Goal: Find specific page/section: Find specific page/section

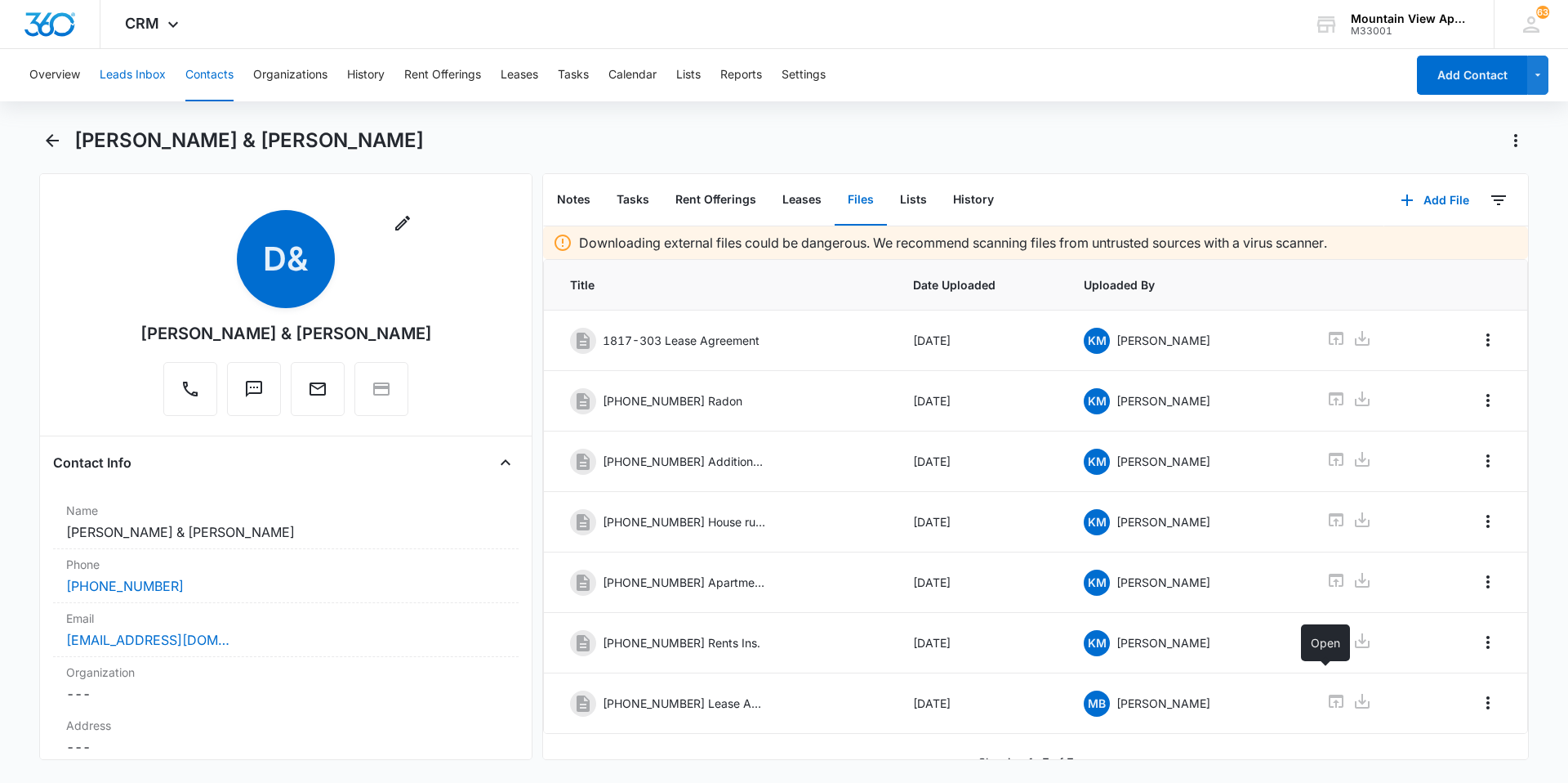
scroll to position [24, 0]
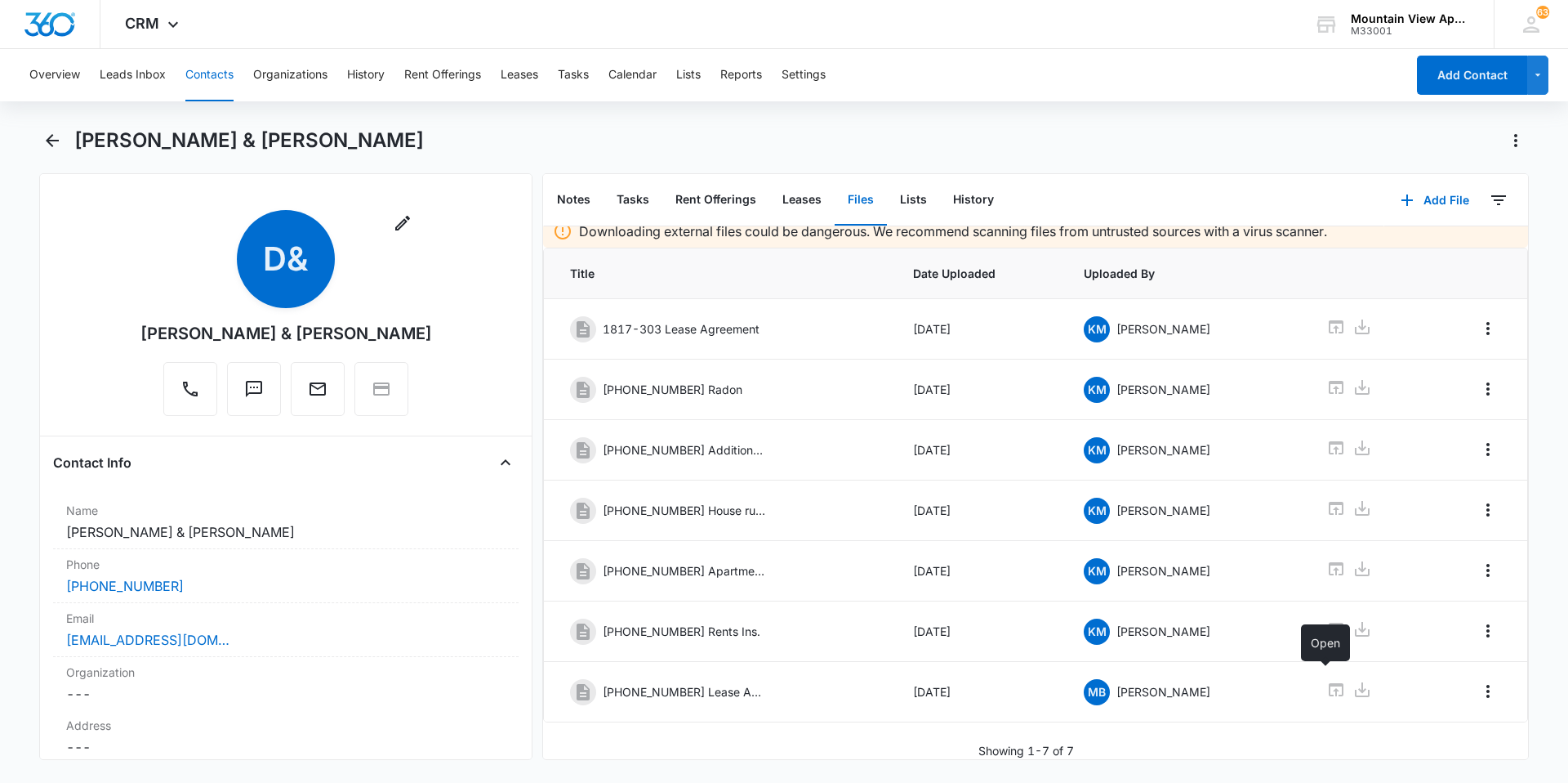
click at [210, 83] on button "Contacts" at bounding box center [209, 75] width 48 height 52
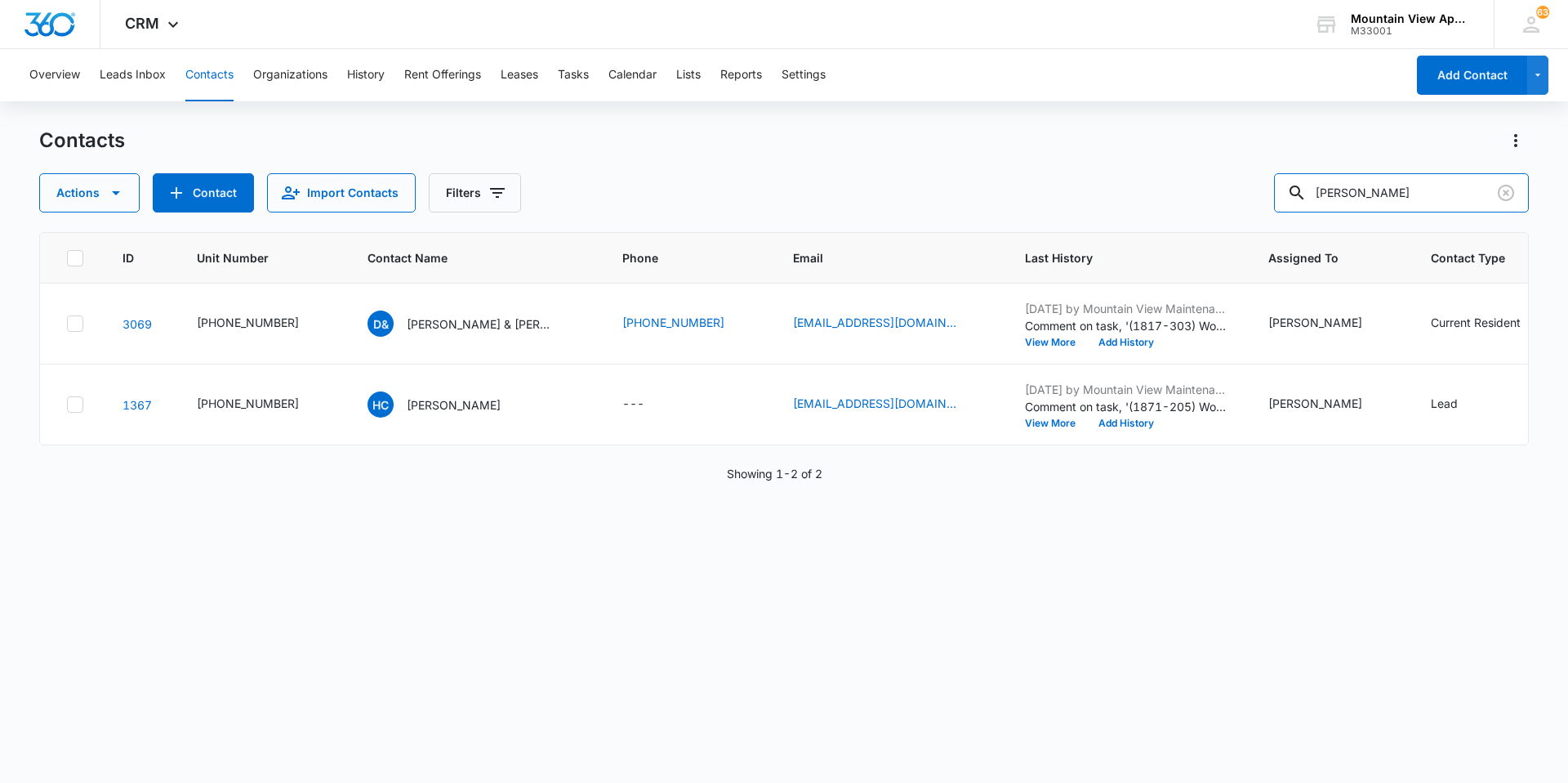
drag, startPoint x: 1441, startPoint y: 183, endPoint x: 803, endPoint y: -12, distance: 667.1
click at [803, 0] on html "CRM Apps Reputation Websites Forms CRM Email Social Content Ads Intelligence Fi…" at bounding box center [784, 392] width 1568 height 783
type input "[PERSON_NAME]"
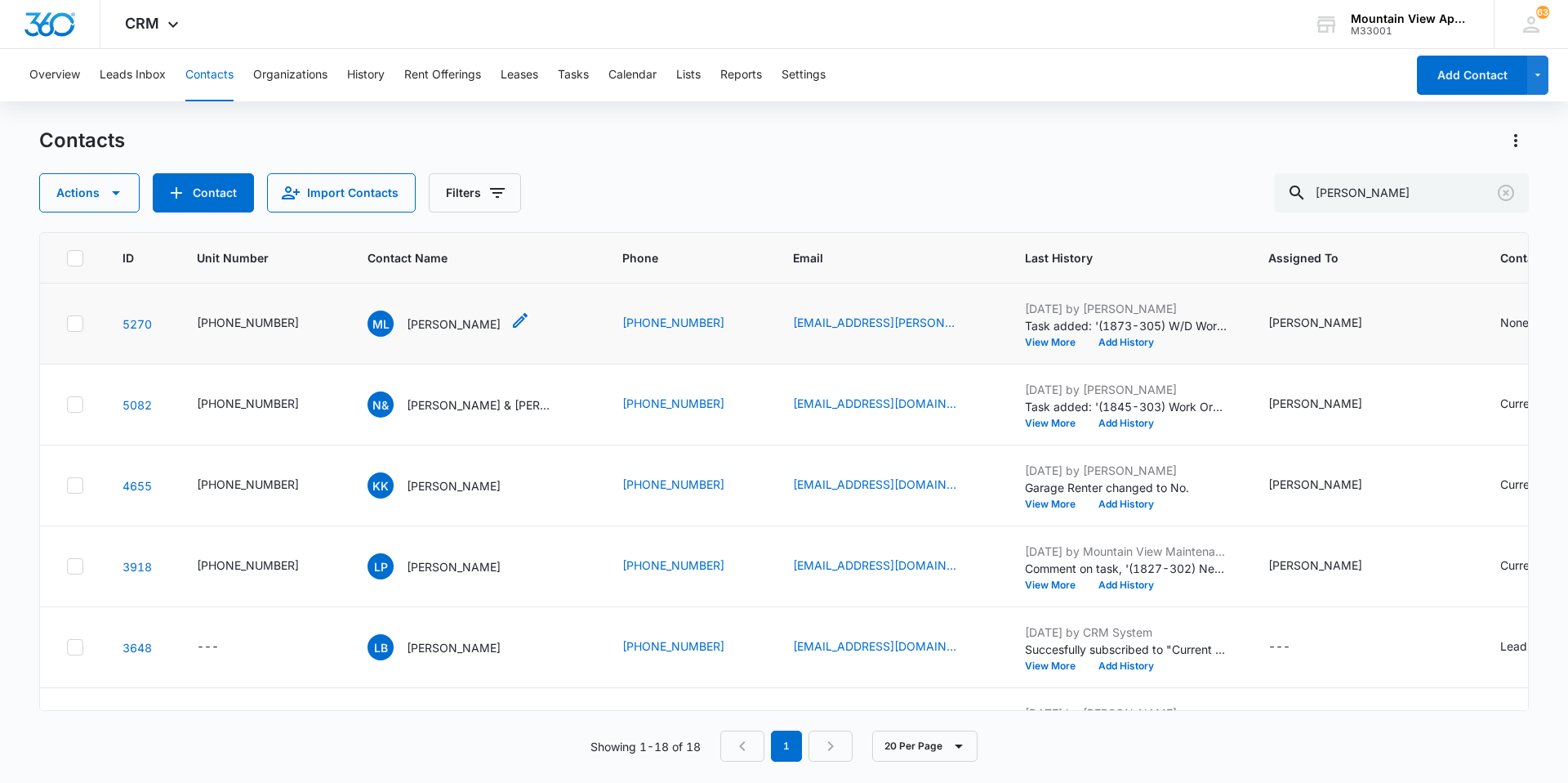
click at [407, 328] on p "[PERSON_NAME]" at bounding box center [453, 324] width 93 height 17
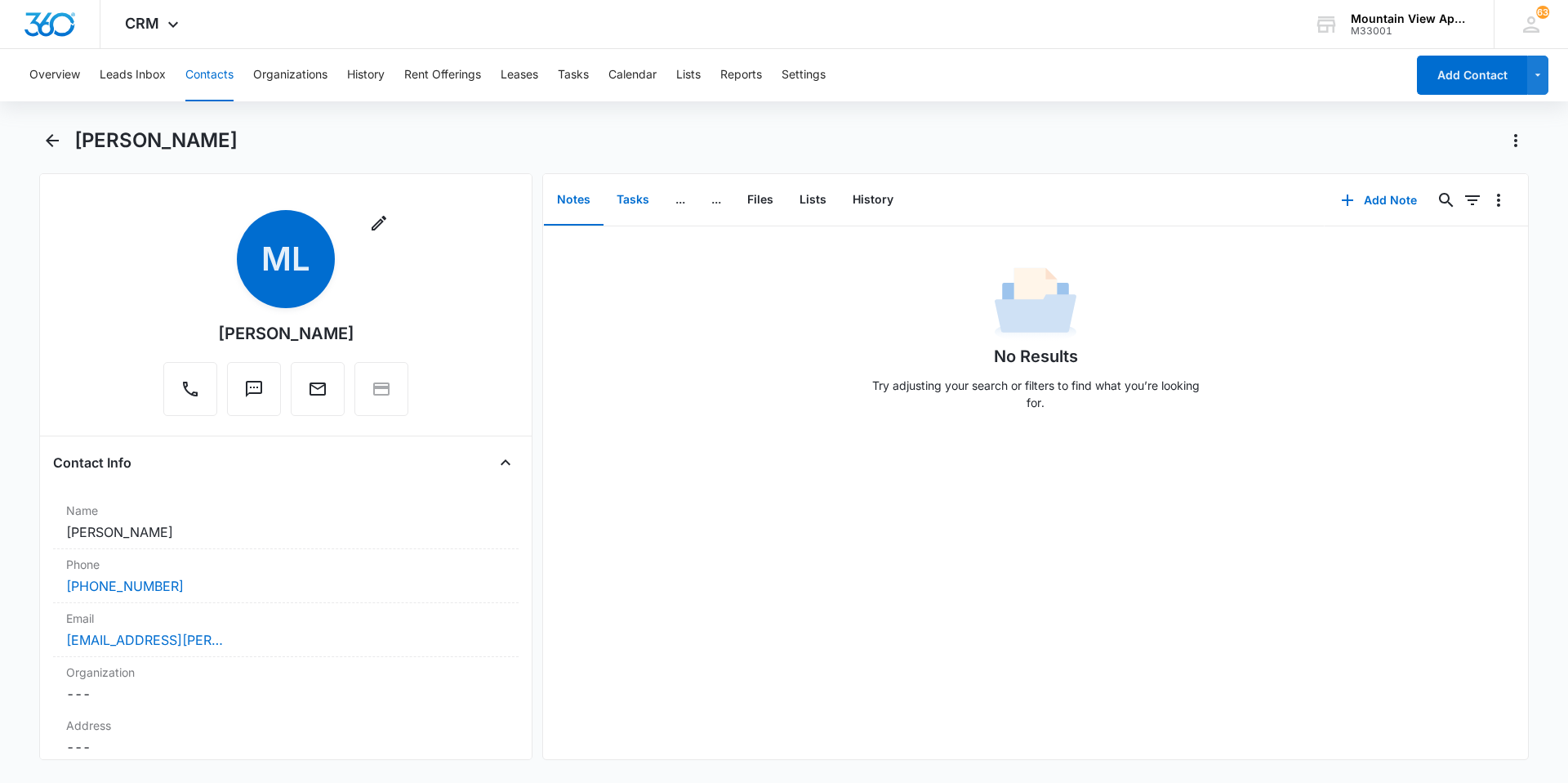
click at [650, 194] on button "Tasks" at bounding box center [632, 200] width 59 height 51
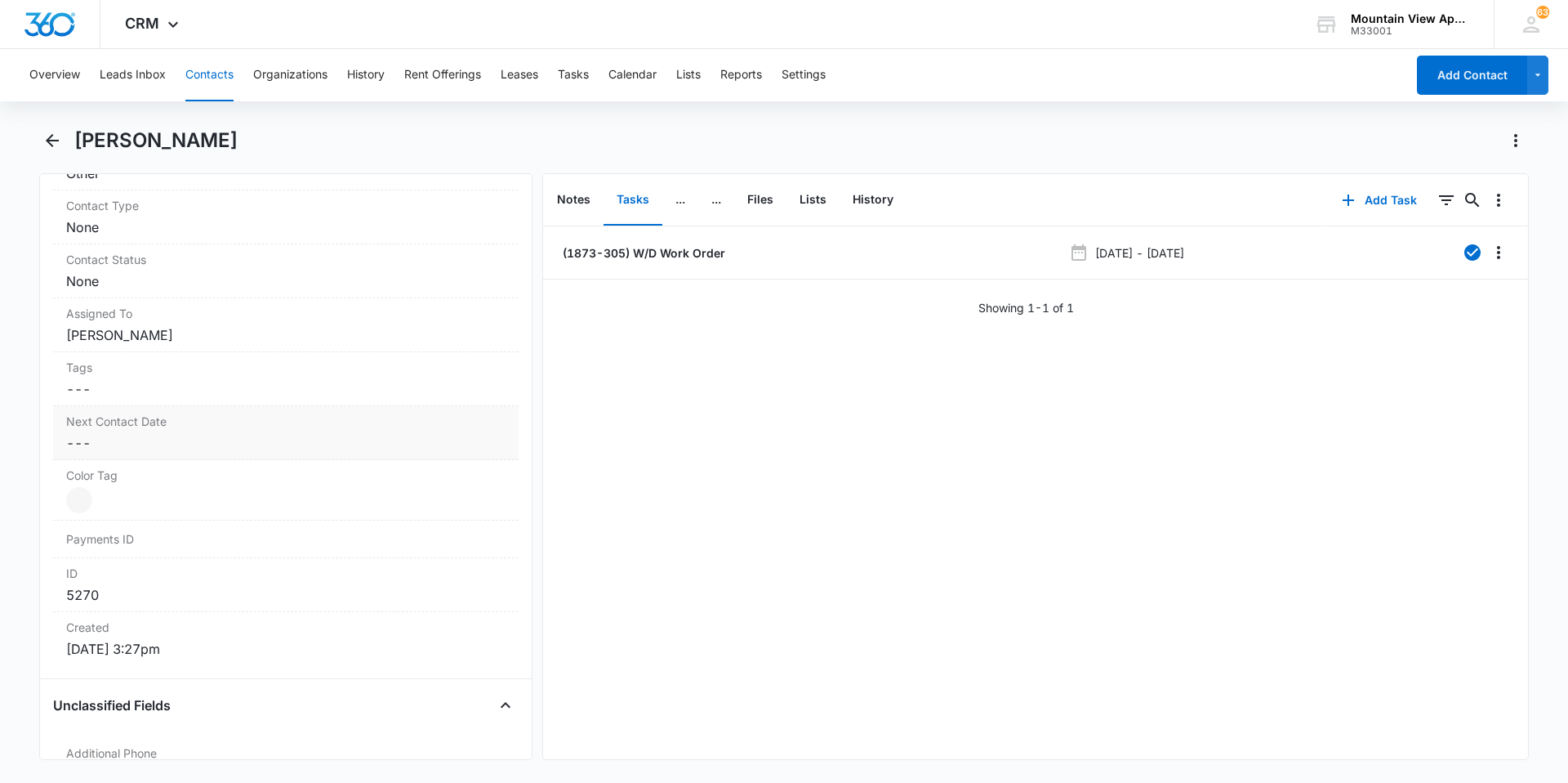
scroll to position [245, 0]
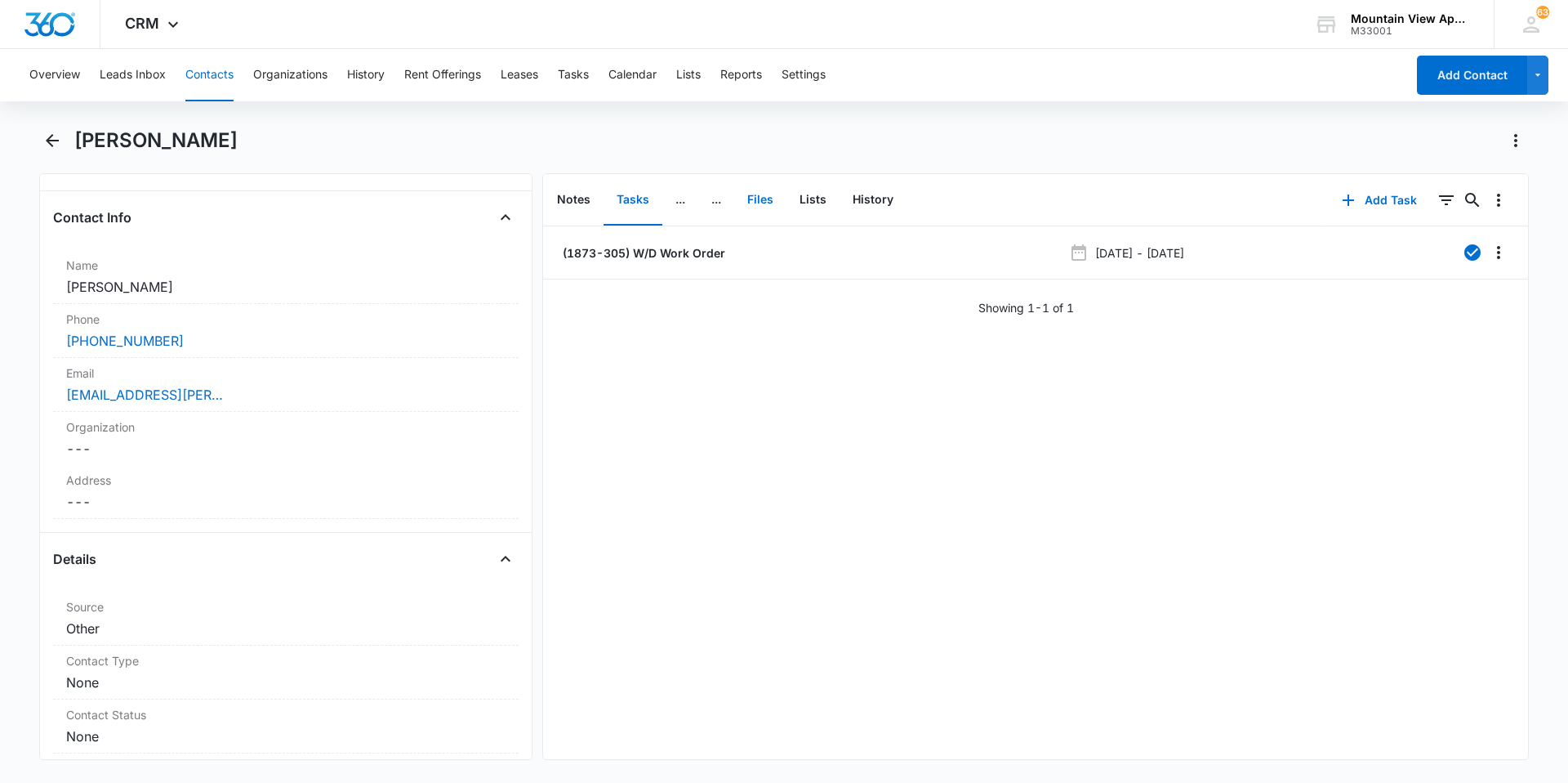
click at [757, 204] on button "Files" at bounding box center [760, 200] width 52 height 51
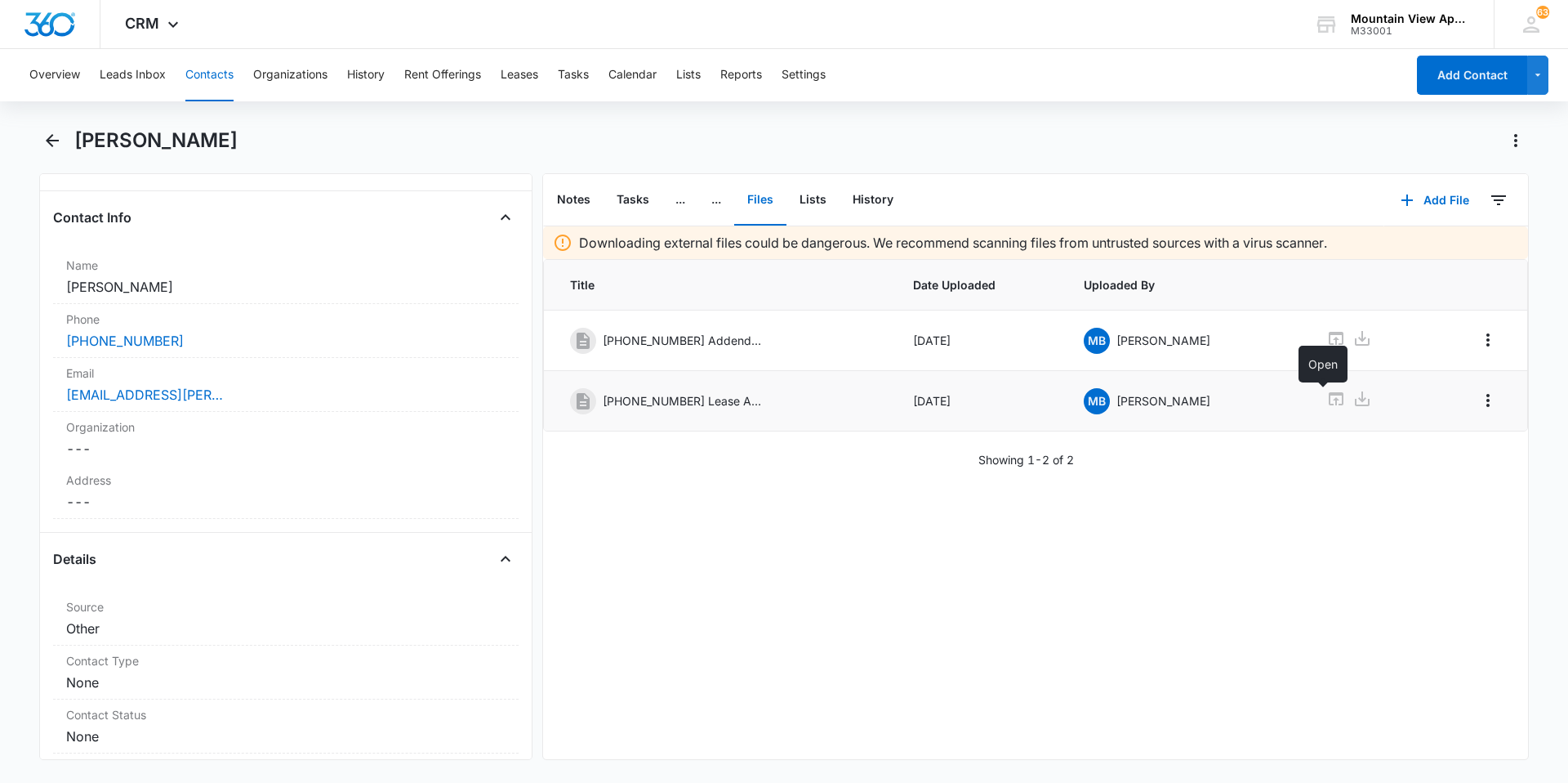
click at [1326, 396] on icon at bounding box center [1336, 398] width 19 height 19
click at [200, 77] on button "Contacts" at bounding box center [209, 75] width 48 height 52
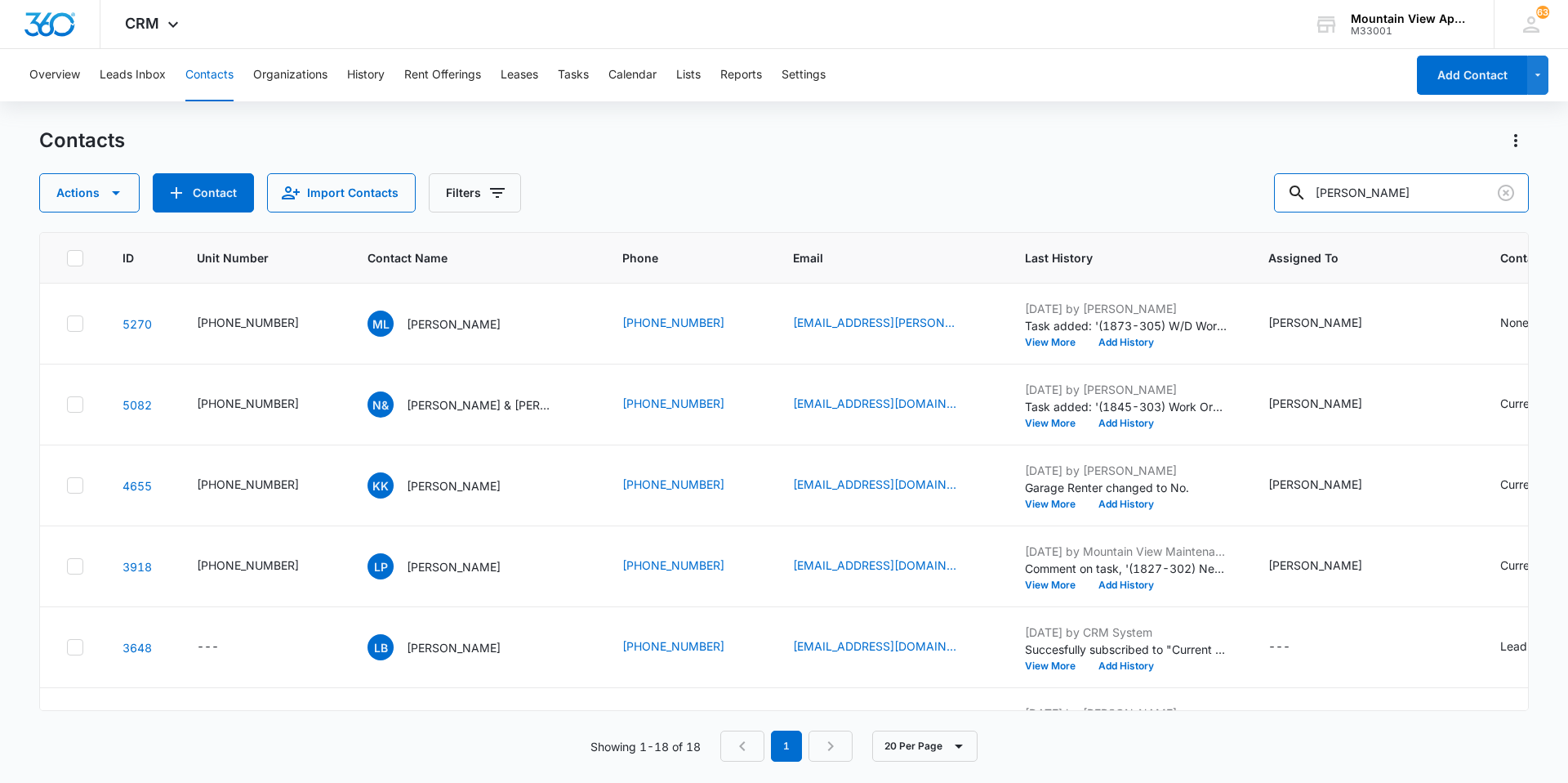
drag, startPoint x: 1403, startPoint y: 184, endPoint x: 89, endPoint y: 104, distance: 1316.4
click at [89, 104] on div "Overview Leads Inbox Contacts Organizations History Rent Offerings Leases Tasks…" at bounding box center [784, 415] width 1568 height 732
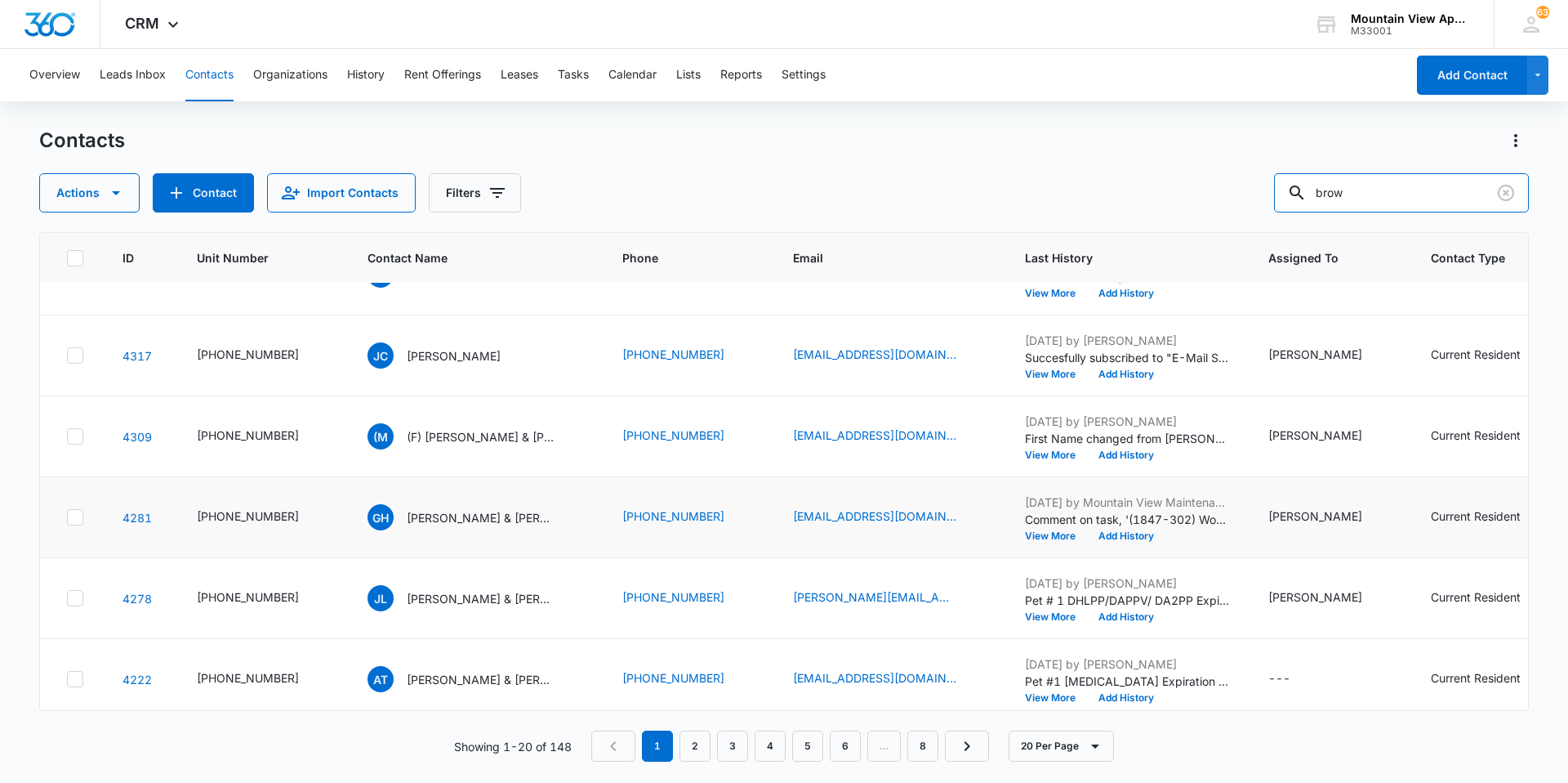
scroll to position [1202, 0]
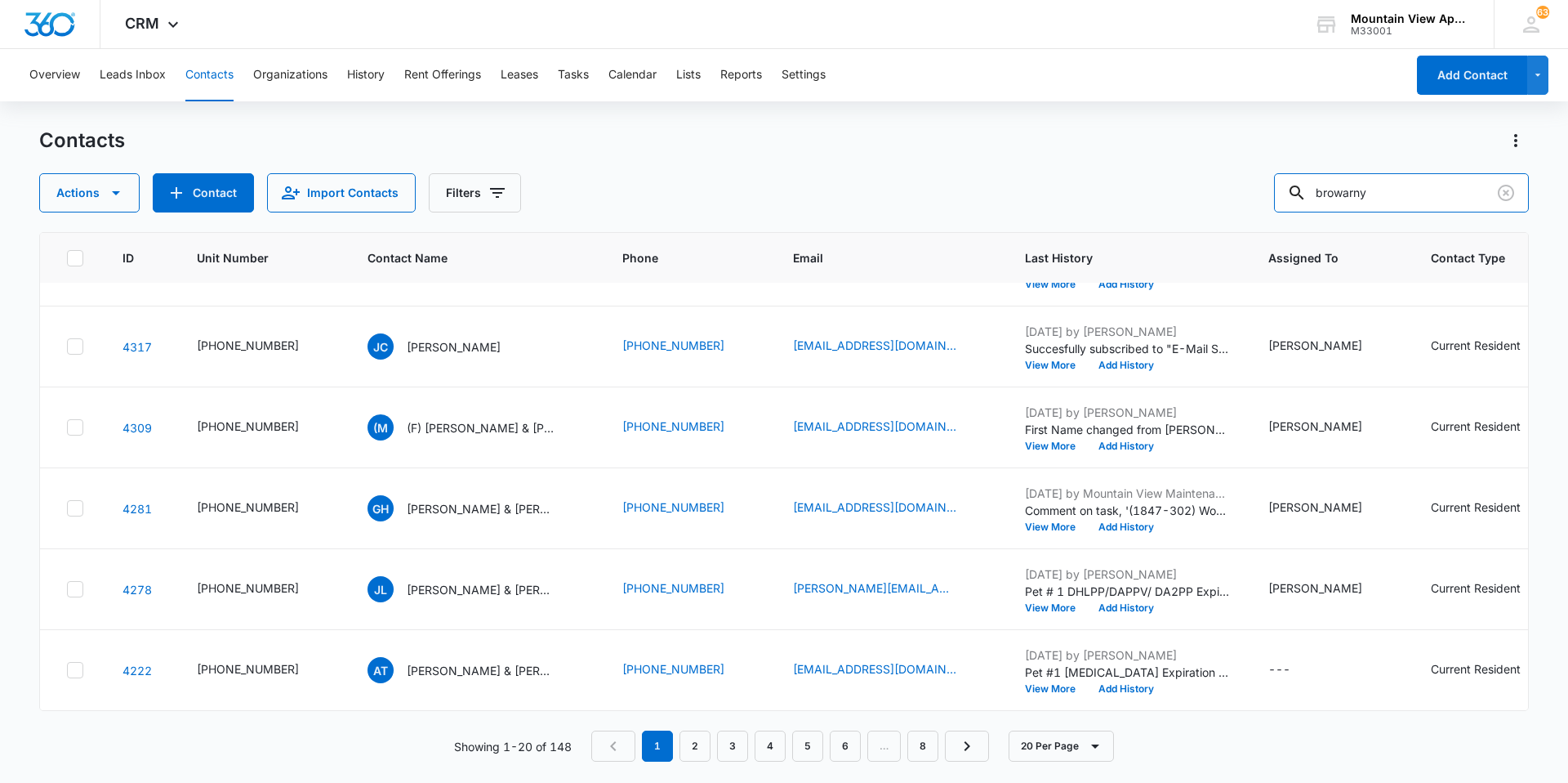
type input "browarny"
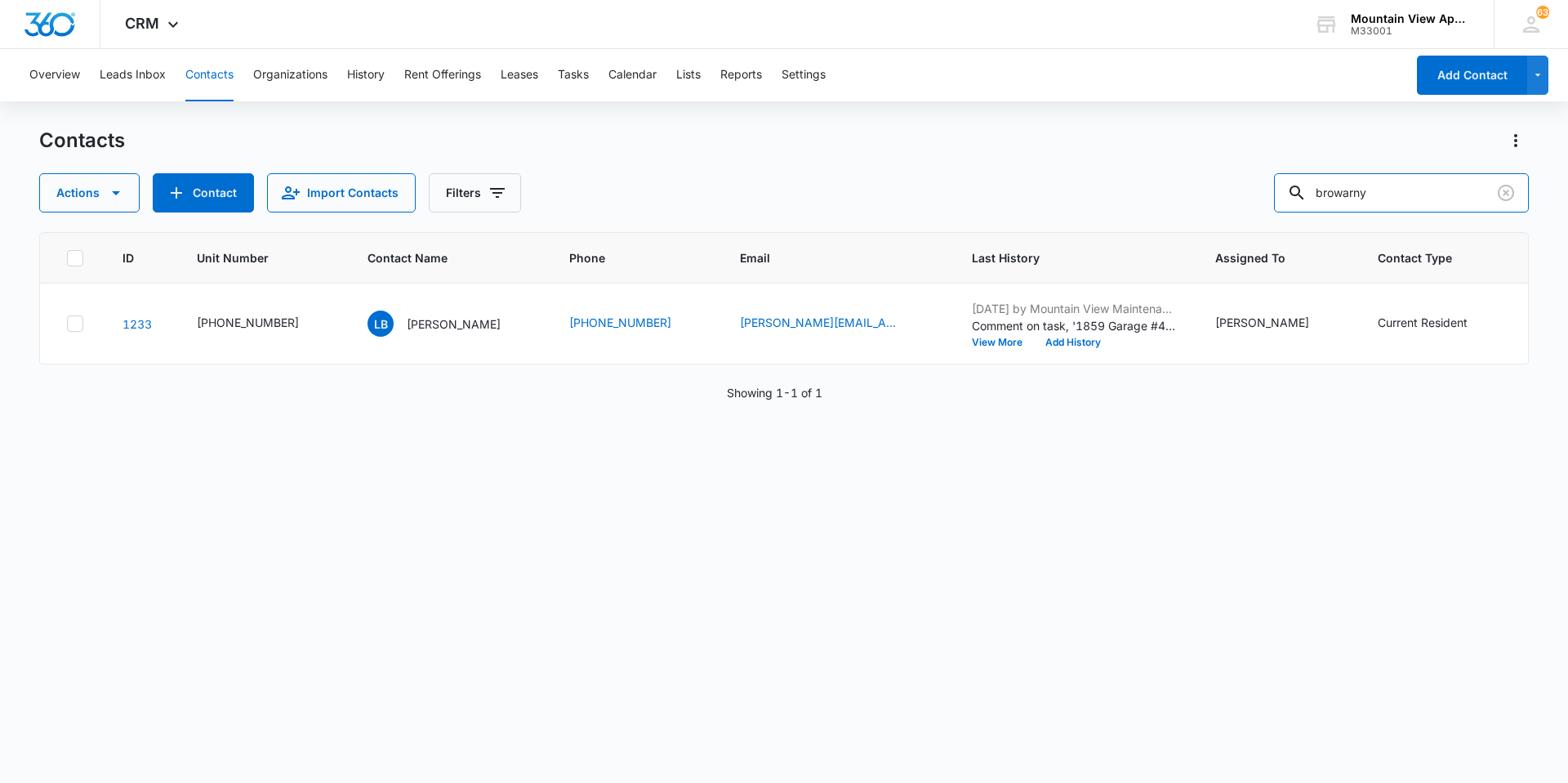
scroll to position [0, 0]
click at [465, 323] on p "[PERSON_NAME]" at bounding box center [453, 324] width 93 height 17
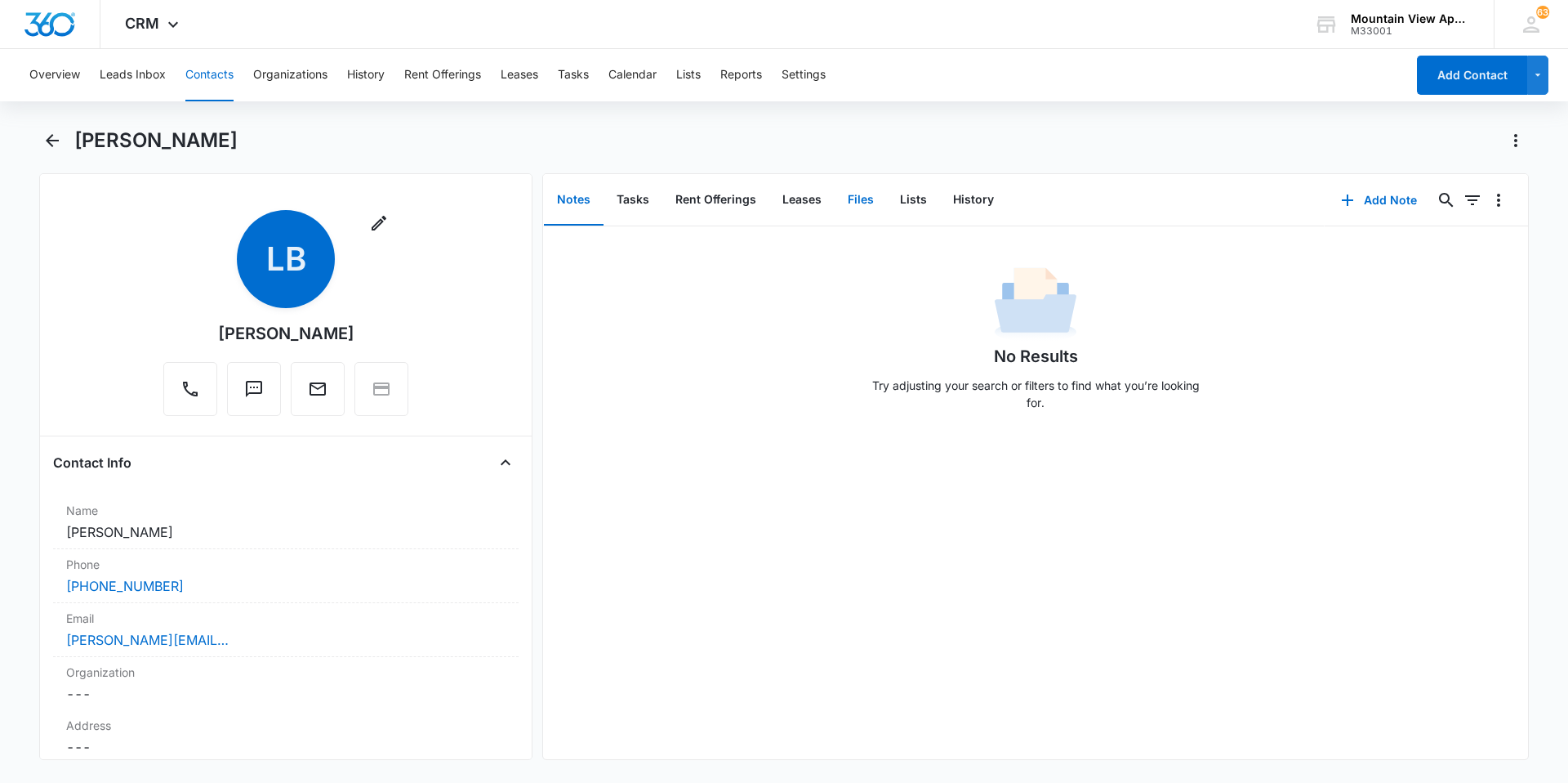
click at [864, 201] on button "Files" at bounding box center [861, 200] width 52 height 51
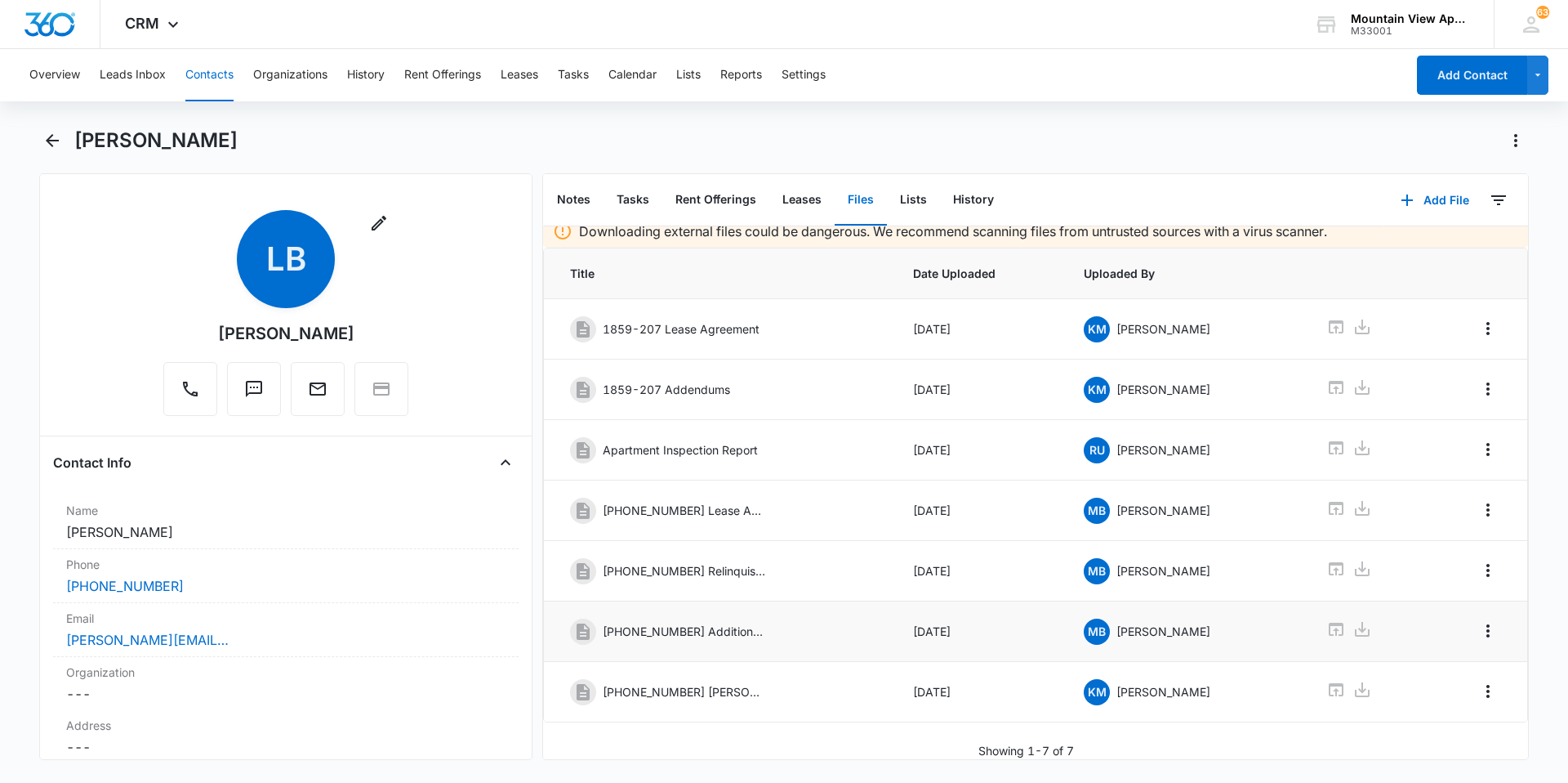
scroll to position [24, 0]
click at [1329, 681] on icon at bounding box center [1336, 689] width 19 height 19
click at [210, 90] on button "Contacts" at bounding box center [209, 75] width 48 height 52
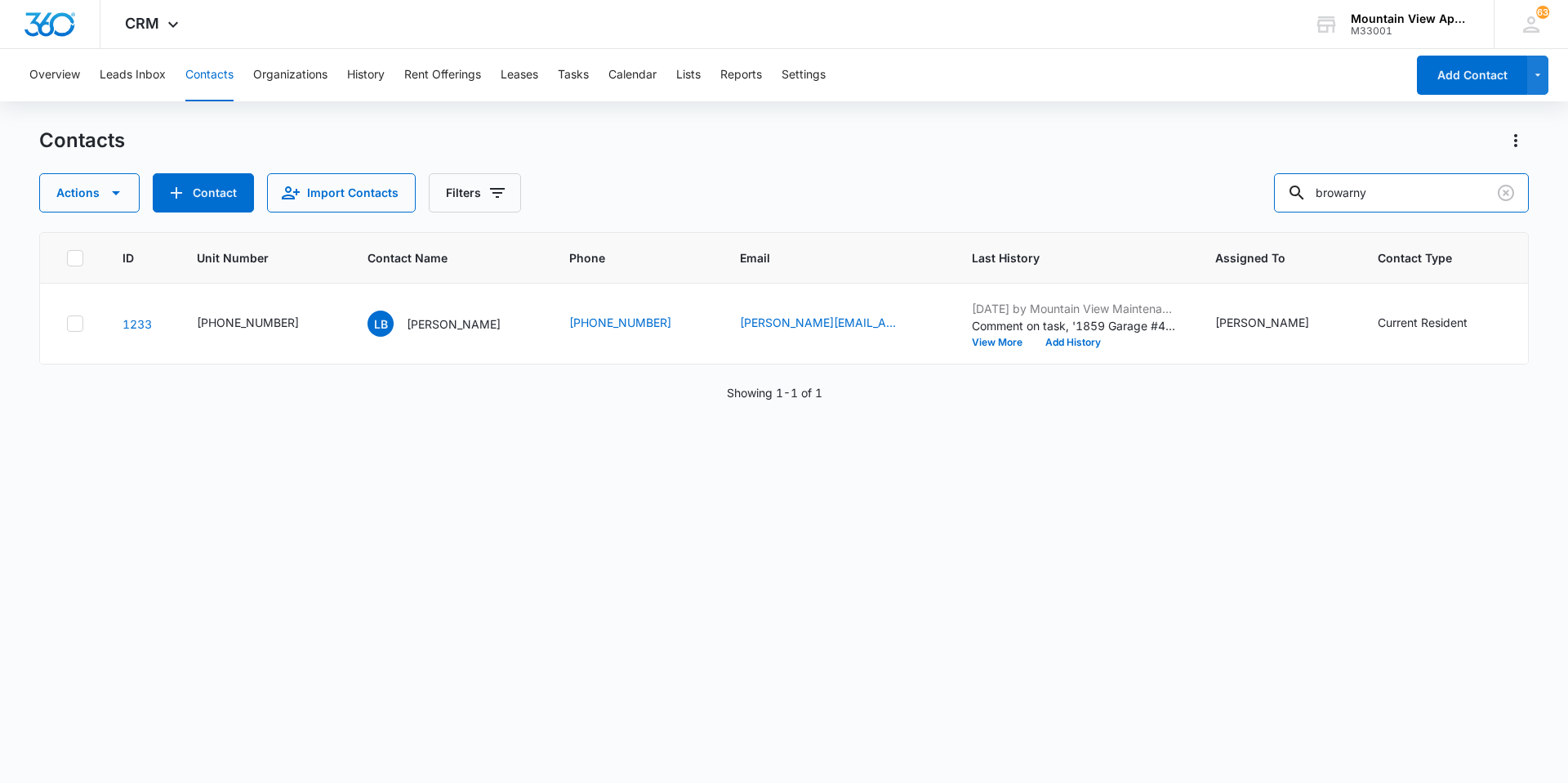
drag, startPoint x: 1448, startPoint y: 201, endPoint x: 431, endPoint y: -24, distance: 1041.6
click at [431, 0] on html "CRM Apps Reputation Websites Forms CRM Email Social Content Ads Intelligence Fi…" at bounding box center [784, 392] width 1568 height 783
type input "zmi"
